Goal: Information Seeking & Learning: Learn about a topic

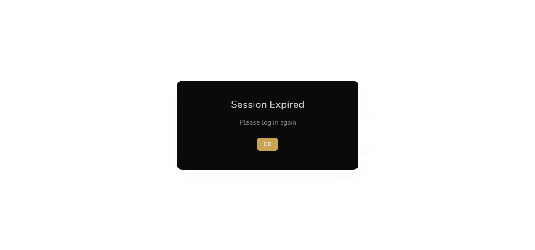
click at [266, 147] on span "OK" at bounding box center [267, 144] width 8 height 9
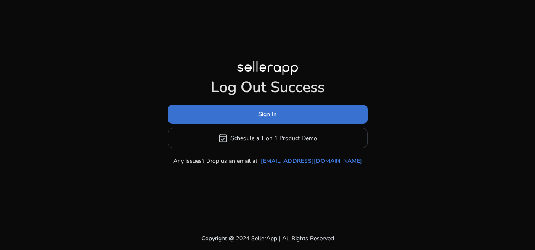
click at [254, 119] on span at bounding box center [268, 114] width 200 height 20
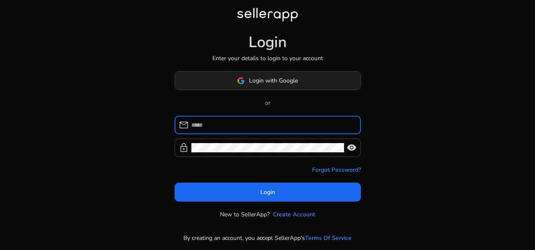
click at [260, 80] on span "Login with Google" at bounding box center [273, 80] width 49 height 9
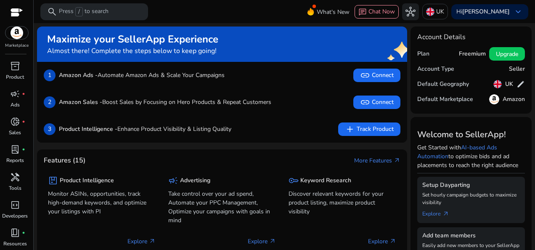
click at [240, 82] on div "1 Amazon Ads - Automate Amazon Ads & Scale Your Campaigns link Connect" at bounding box center [222, 75] width 370 height 27
click at [19, 16] on div at bounding box center [17, 13] width 13 height 10
click at [15, 10] on div at bounding box center [17, 13] width 13 height 10
click at [58, 13] on div "search Press / to search" at bounding box center [94, 11] width 108 height 17
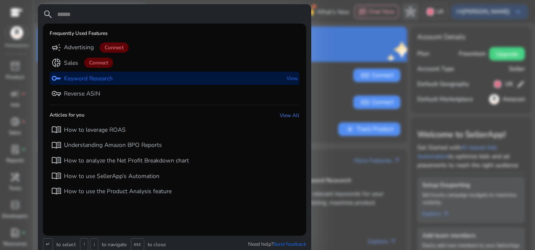
click at [107, 76] on p "Keyword Research" at bounding box center [88, 79] width 49 height 8
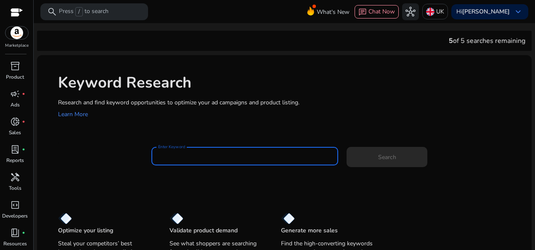
click at [194, 158] on input "Enter Keyword" at bounding box center [244, 156] width 173 height 9
click at [203, 154] on input "**********" at bounding box center [244, 156] width 173 height 9
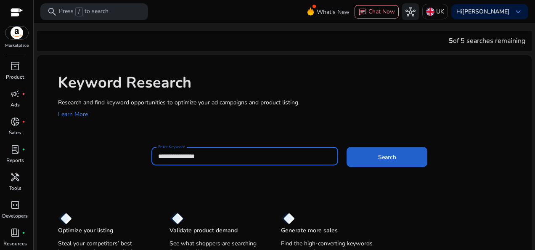
type input "**********"
click at [354, 157] on span at bounding box center [387, 157] width 81 height 20
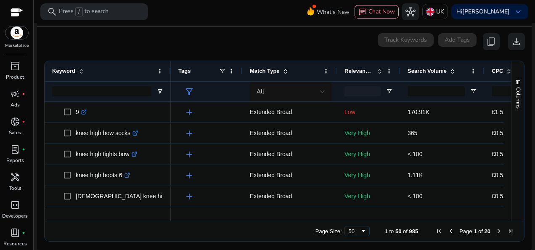
scroll to position [111, 0]
